Goal: Navigation & Orientation: Find specific page/section

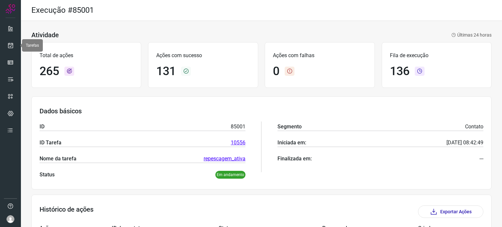
drag, startPoint x: 0, startPoint y: 0, endPoint x: 8, endPoint y: 52, distance: 52.6
click at [8, 52] on ul at bounding box center [10, 81] width 13 height 119
click at [10, 50] on link at bounding box center [10, 45] width 13 height 13
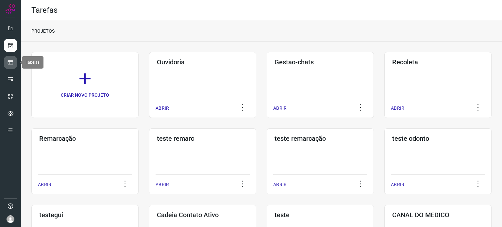
click at [7, 62] on icon at bounding box center [10, 62] width 7 height 7
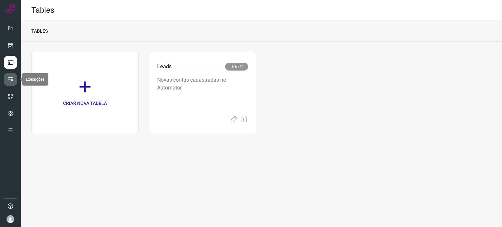
click at [9, 74] on link at bounding box center [10, 79] width 13 height 13
